Goal: Task Accomplishment & Management: Use online tool/utility

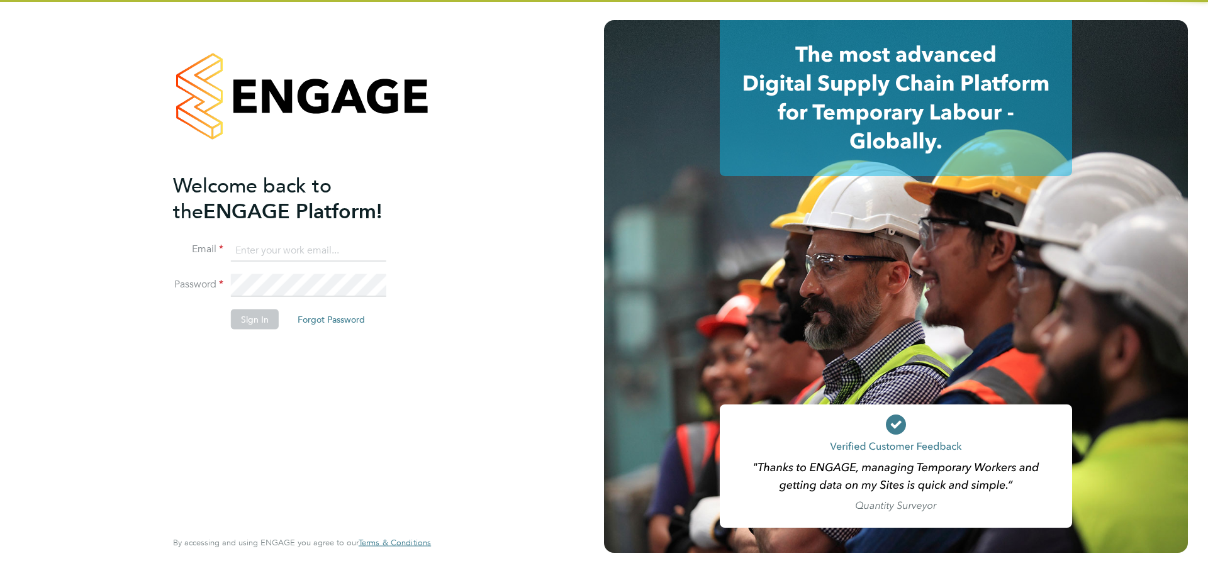
type input "[EMAIL_ADDRESS][DOMAIN_NAME]"
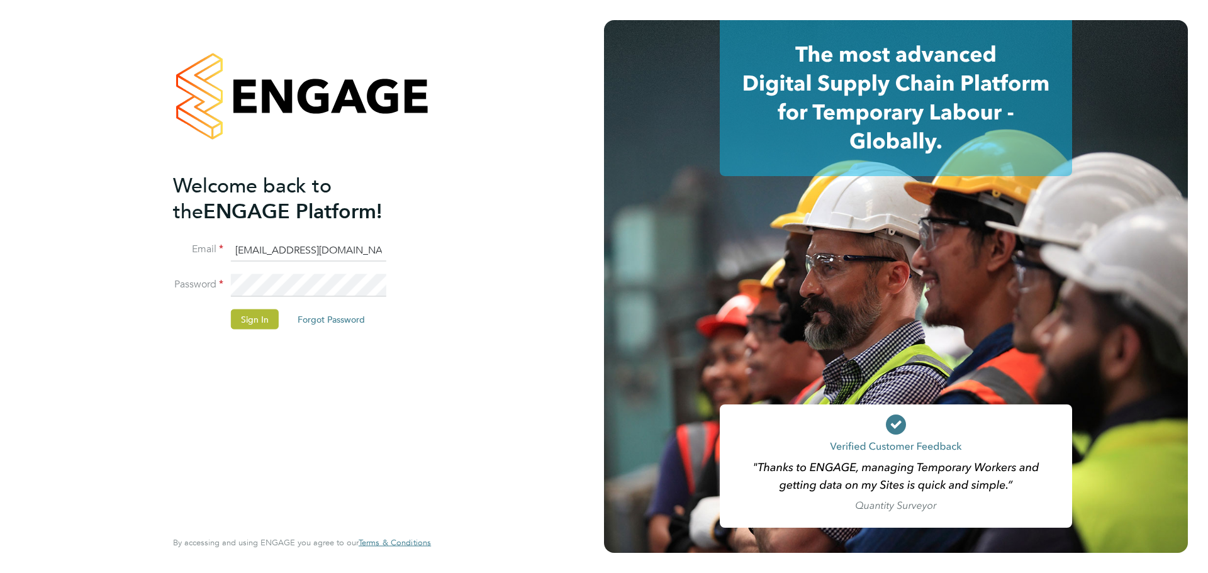
click at [350, 268] on li "Email [EMAIL_ADDRESS][DOMAIN_NAME]" at bounding box center [295, 256] width 245 height 35
click at [271, 311] on button "Sign In" at bounding box center [255, 319] width 48 height 20
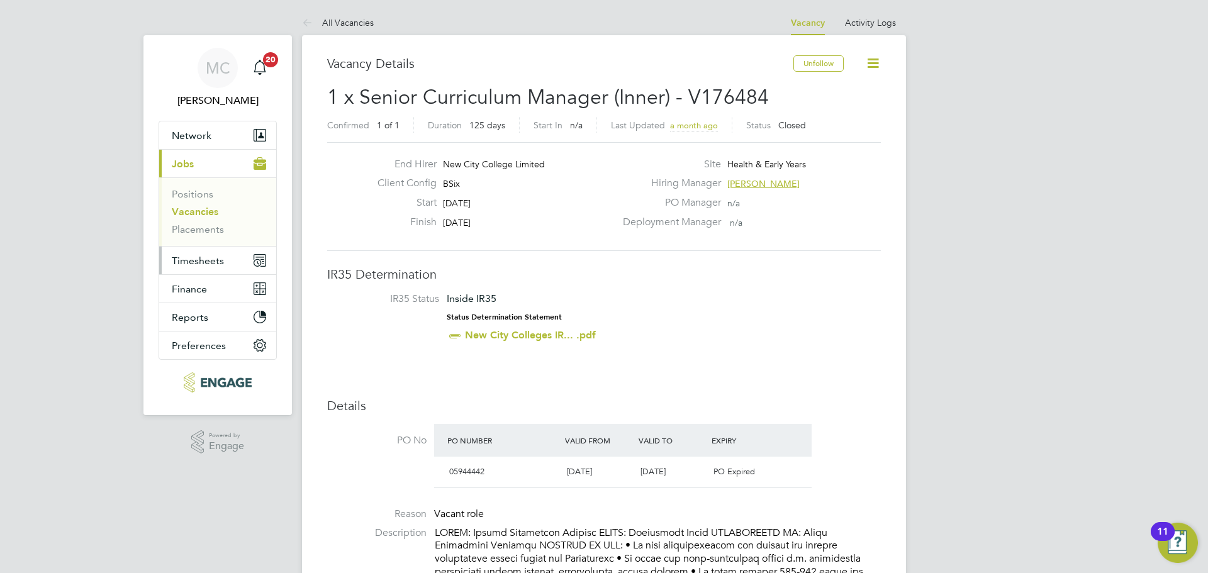
click at [200, 264] on span "Timesheets" at bounding box center [198, 261] width 52 height 12
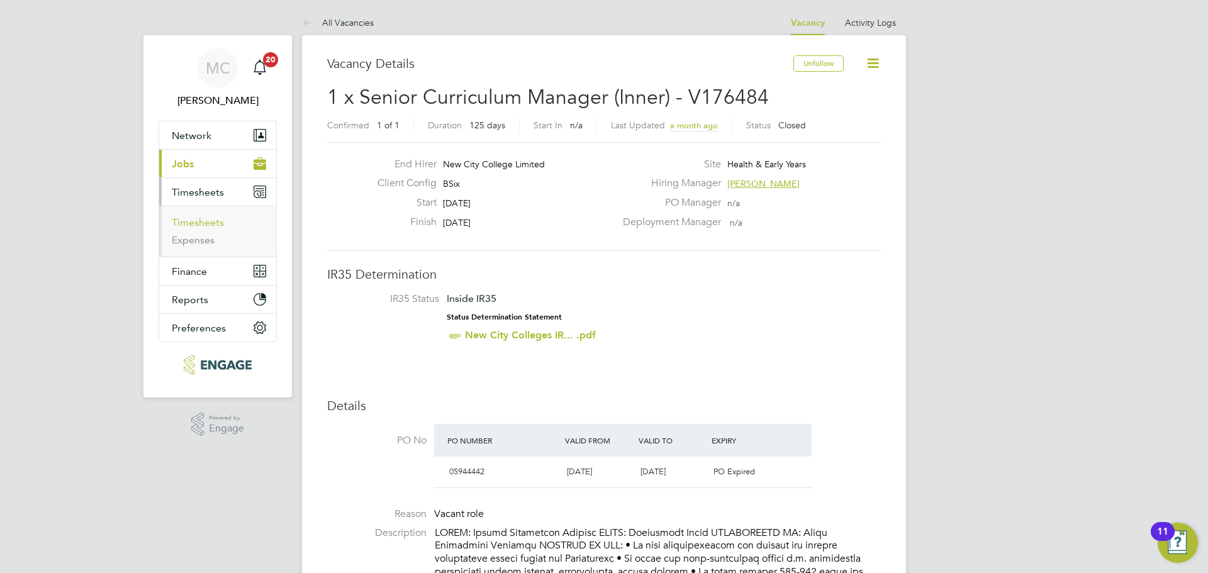
click at [206, 223] on link "Timesheets" at bounding box center [198, 222] width 52 height 12
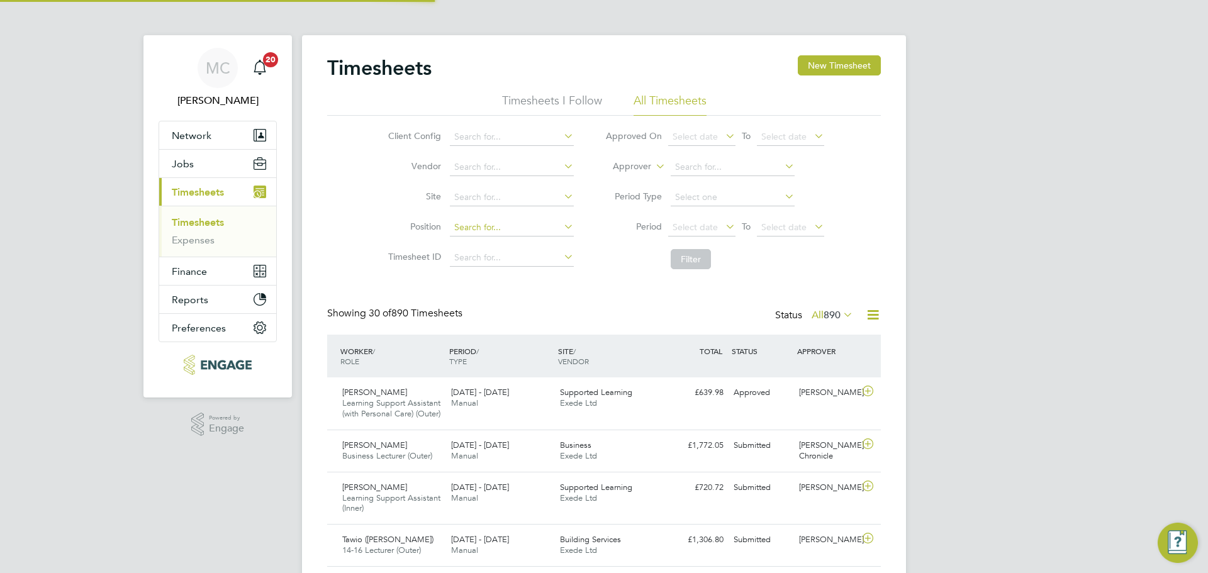
scroll to position [6, 6]
